Goal: Task Accomplishment & Management: Manage account settings

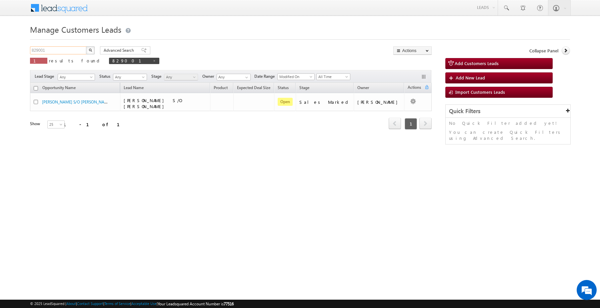
click at [78, 50] on input "829001" at bounding box center [58, 50] width 57 height 8
paste input "58695"
type input "858695"
click at [89, 54] on button "button" at bounding box center [90, 50] width 9 height 8
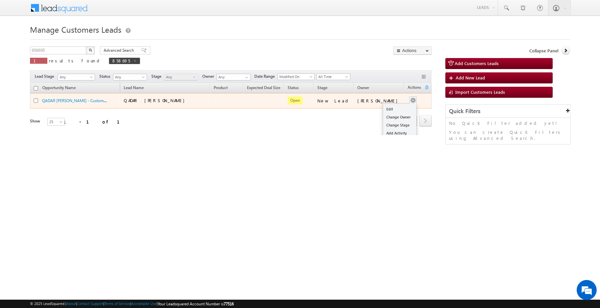
click at [410, 99] on div "Edit Change Owner Change Stage Add Activity Add Task Delete" at bounding box center [413, 100] width 11 height 9
click at [395, 108] on link "Edit" at bounding box center [399, 109] width 33 height 8
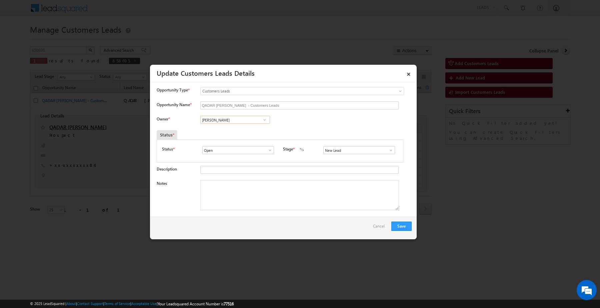
click at [245, 123] on input "[PERSON_NAME]" at bounding box center [235, 120] width 70 height 8
paste input "[PERSON_NAME]"
click at [241, 130] on link "Arnav Pathak arnav.pathak@sgrlimited.in" at bounding box center [235, 130] width 70 height 13
type input "[PERSON_NAME]"
click at [329, 152] on input "New Lead" at bounding box center [359, 150] width 72 height 8
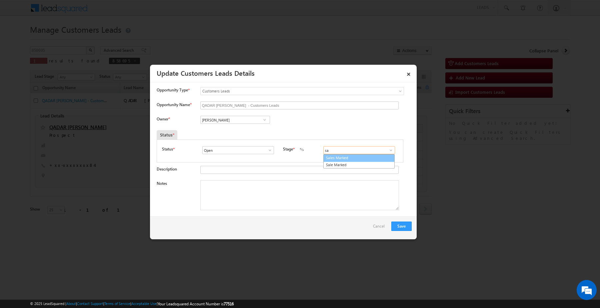
click at [333, 162] on link "Sales Marked" at bounding box center [358, 158] width 71 height 8
type input "Sales Marked"
click at [275, 187] on textarea "Notes" at bounding box center [299, 195] width 199 height 30
paste textarea "QADAR [PERSON_NAME]/ Renovation /9 lakh / Customer is self employed 2 lakh inco…"
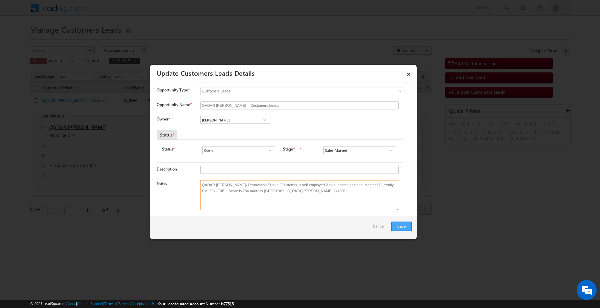
type textarea "QADAR [PERSON_NAME]/ Renovation /9 lakh / Customer is self employed 2 lakh inco…"
click at [400, 227] on button "Save" at bounding box center [401, 225] width 20 height 9
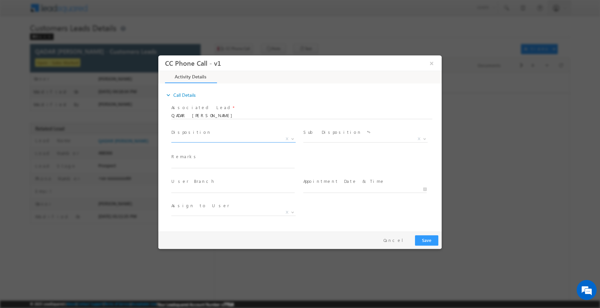
click at [217, 140] on span "X" at bounding box center [233, 138] width 124 height 7
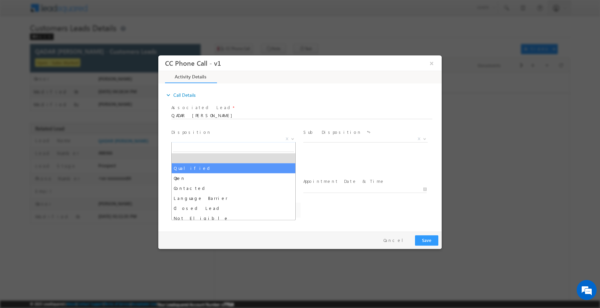
select select "Qualified"
select select "[EMAIL_ADDRESS][DOMAIN_NAME]"
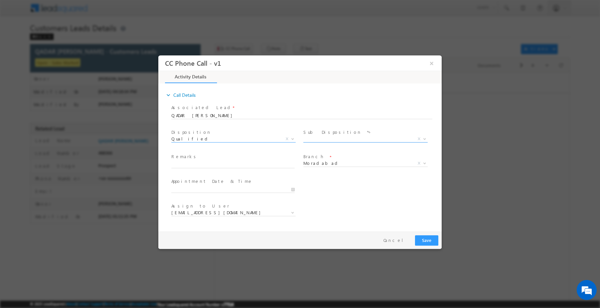
click at [316, 141] on span "Sale Marked X" at bounding box center [367, 140] width 129 height 8
click at [317, 140] on span "X" at bounding box center [365, 138] width 124 height 7
type input "sa"
select select "Sale Marked"
click at [256, 170] on span at bounding box center [232, 170] width 123 height 7
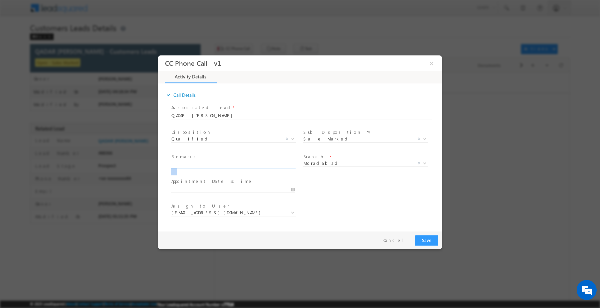
click at [260, 167] on span at bounding box center [235, 164] width 129 height 7
click at [234, 167] on span at bounding box center [234, 167] width 0 height 0
click at [262, 167] on span at bounding box center [235, 164] width 129 height 7
click at [262, 163] on input "text" at bounding box center [232, 164] width 123 height 7
paste input "QADAR [PERSON_NAME]/ Renovation /9 lakh / Customer is self employed 2 lakh inco…"
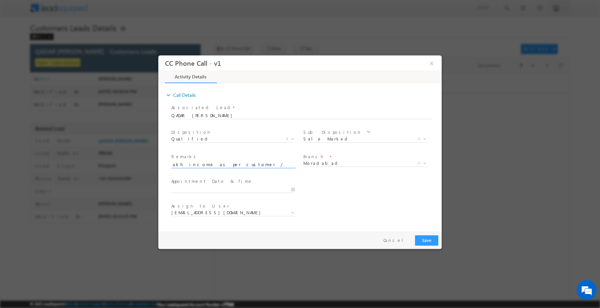
type input "QADAR [PERSON_NAME]/ Renovation /9 lakh / Customer is self employed 2 lakh inco…"
click at [425, 239] on button "Save" at bounding box center [426, 240] width 23 height 10
